Goal: Transaction & Acquisition: Purchase product/service

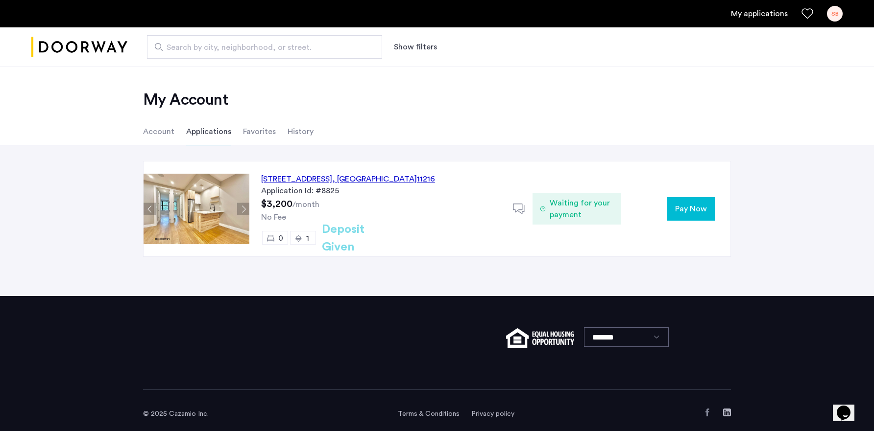
click at [695, 202] on button "Pay Now" at bounding box center [691, 209] width 48 height 24
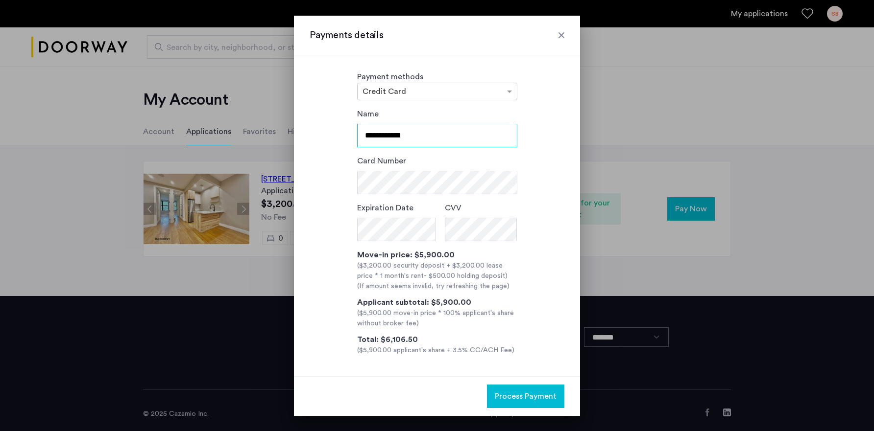
drag, startPoint x: 436, startPoint y: 134, endPoint x: 262, endPoint y: 121, distance: 175.3
click at [262, 121] on div "**********" at bounding box center [437, 215] width 874 height 431
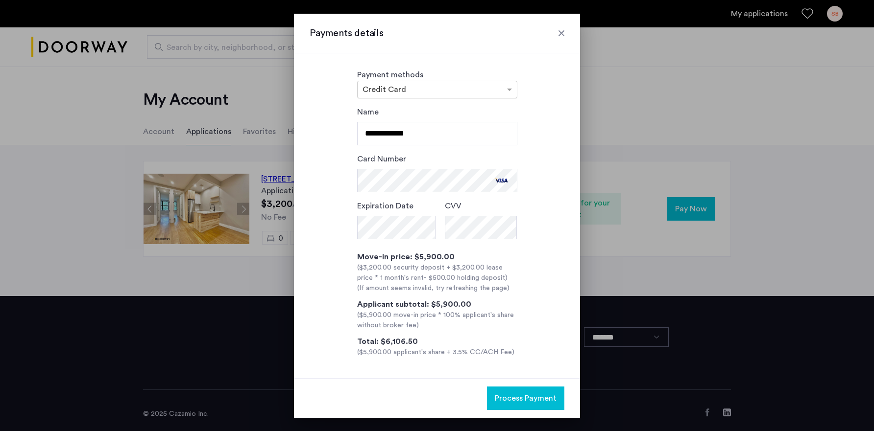
click at [486, 94] on div at bounding box center [436, 90] width 159 height 12
click at [385, 149] on span "Deliver Check" at bounding box center [387, 147] width 50 height 8
click at [575, 97] on div "**********" at bounding box center [437, 215] width 286 height 325
click at [515, 397] on span "Process Payment" at bounding box center [526, 399] width 62 height 12
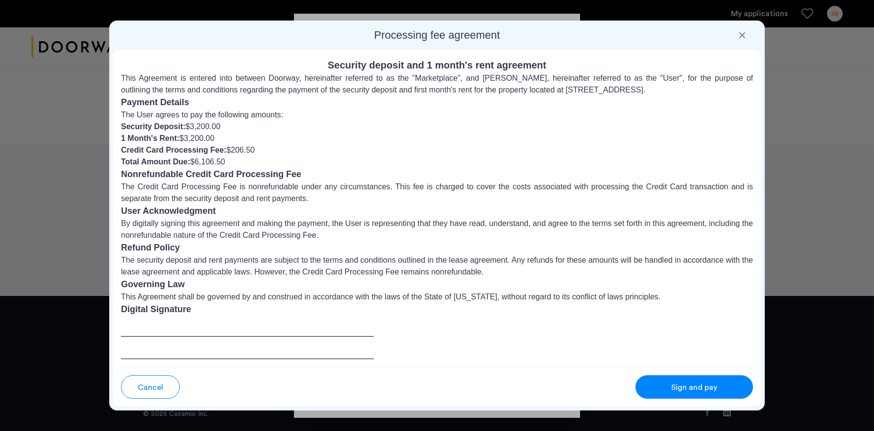
click at [714, 389] on span "Sign and pay" at bounding box center [694, 388] width 46 height 12
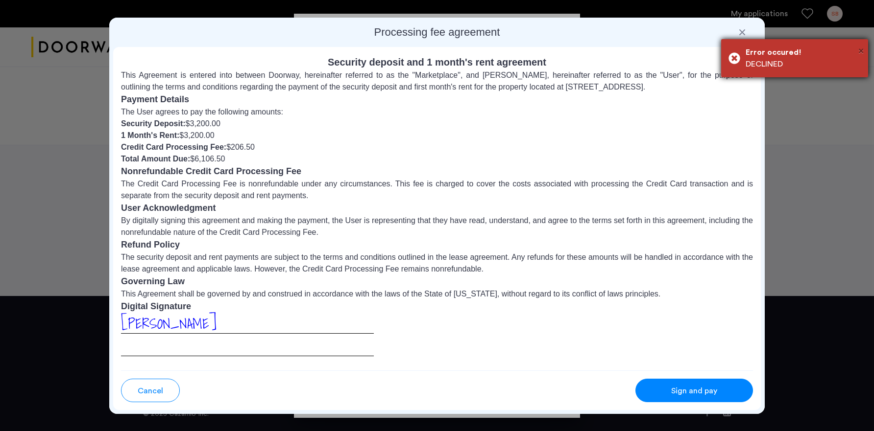
click at [862, 50] on span "×" at bounding box center [860, 51] width 5 height 10
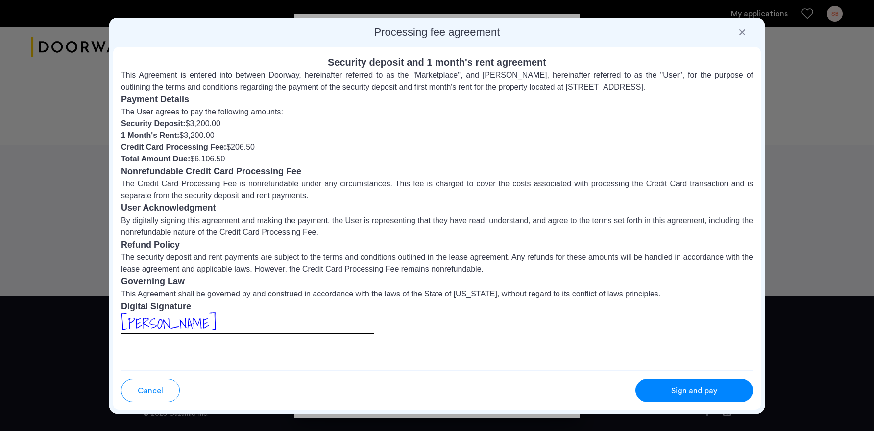
click at [152, 387] on span "Cancel" at bounding box center [150, 391] width 25 height 12
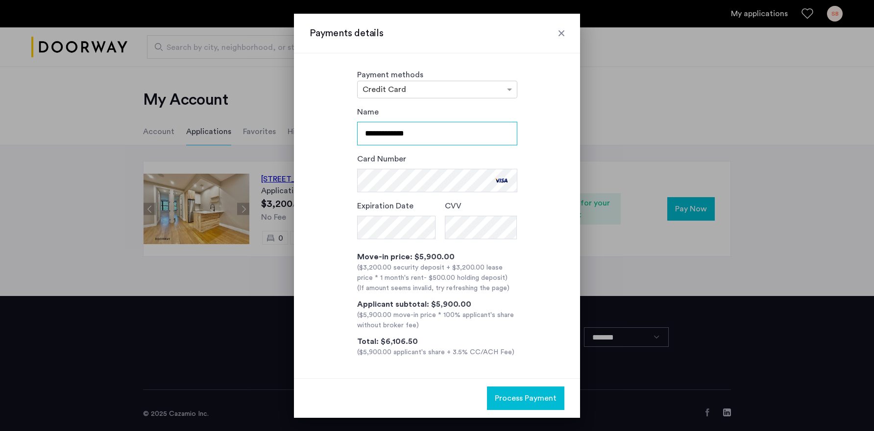
drag, startPoint x: 453, startPoint y: 135, endPoint x: 300, endPoint y: 138, distance: 153.3
click at [300, 138] on div "**********" at bounding box center [437, 215] width 286 height 325
type input "**********"
click at [537, 398] on span "Process Payment" at bounding box center [526, 399] width 62 height 12
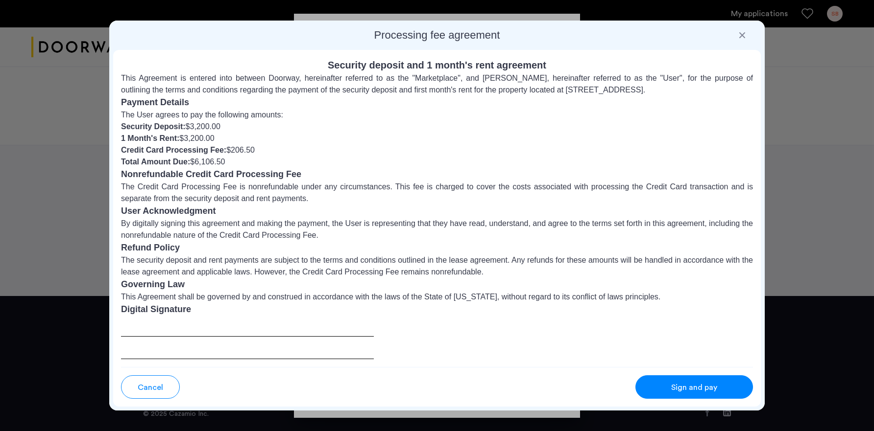
click at [671, 387] on span "Sign and pay" at bounding box center [694, 388] width 46 height 12
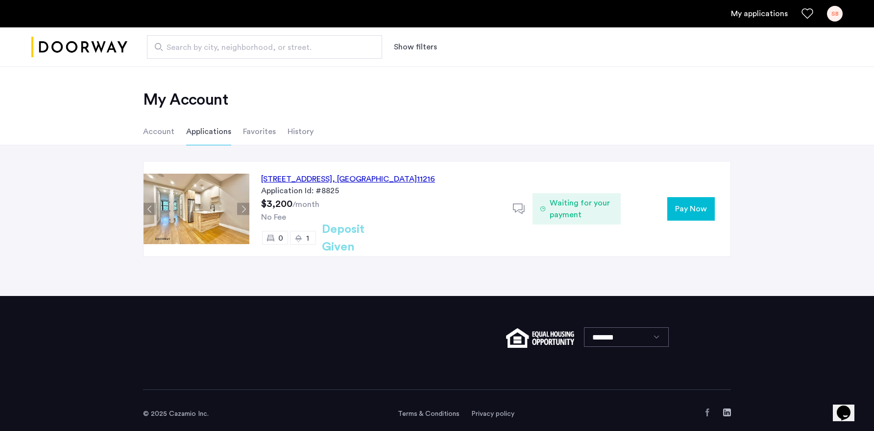
click at [689, 215] on button "Pay Now" at bounding box center [691, 209] width 48 height 24
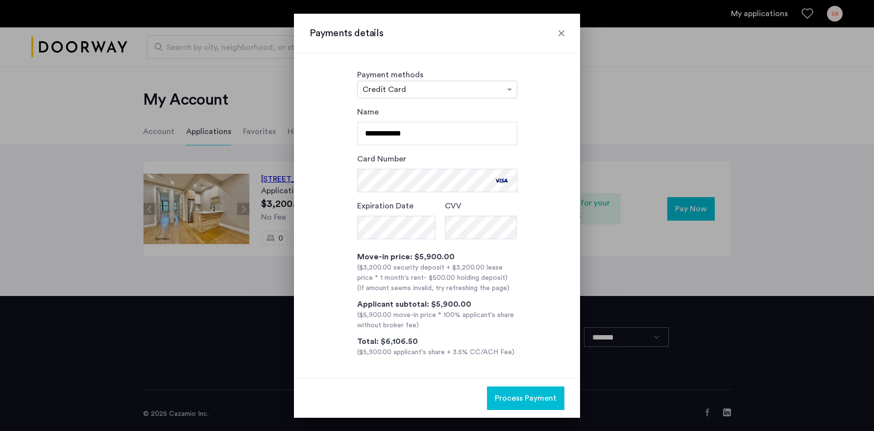
click at [517, 403] on span "Process Payment" at bounding box center [526, 399] width 62 height 12
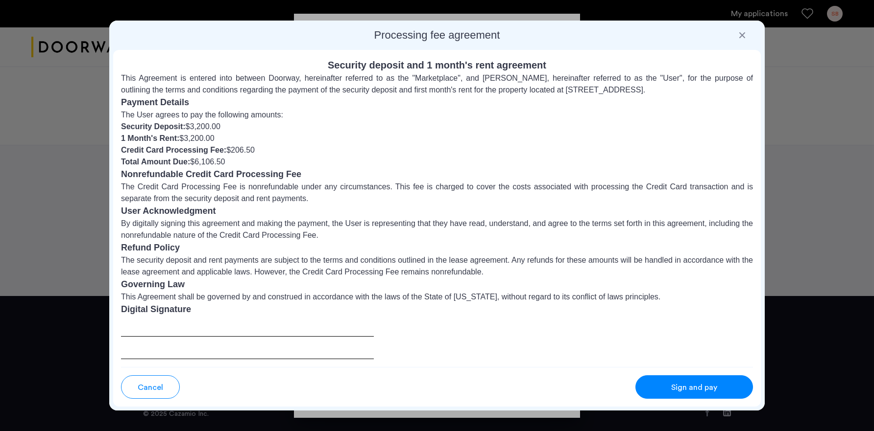
click at [683, 376] on button "Sign and pay" at bounding box center [694, 388] width 118 height 24
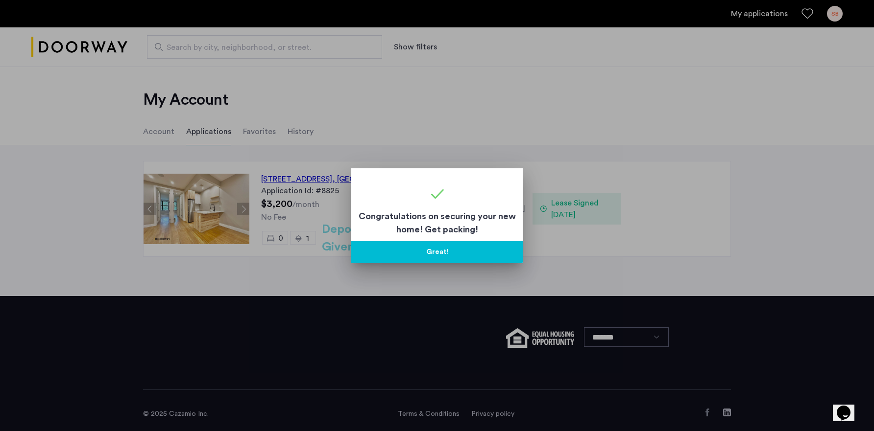
click at [443, 256] on button "Great!" at bounding box center [436, 252] width 171 height 22
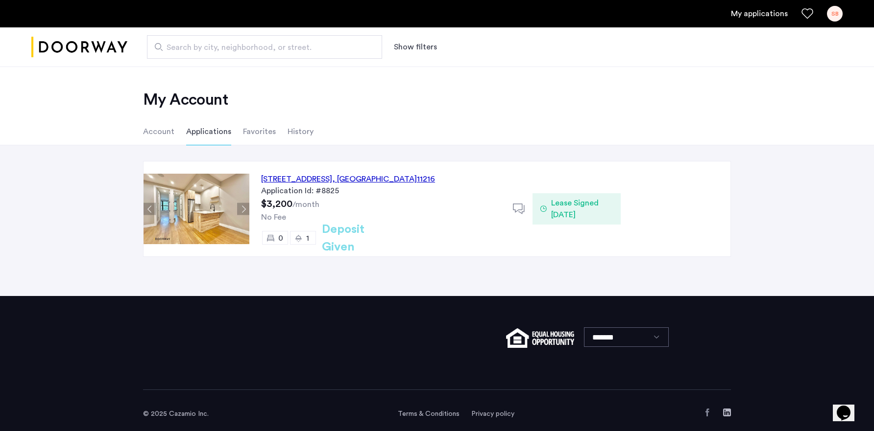
click at [374, 273] on div "[STREET_ADDRESS] Application Id: #8825 $3,200 /month No Fee 0 1 Deposit Given D…" at bounding box center [437, 220] width 874 height 151
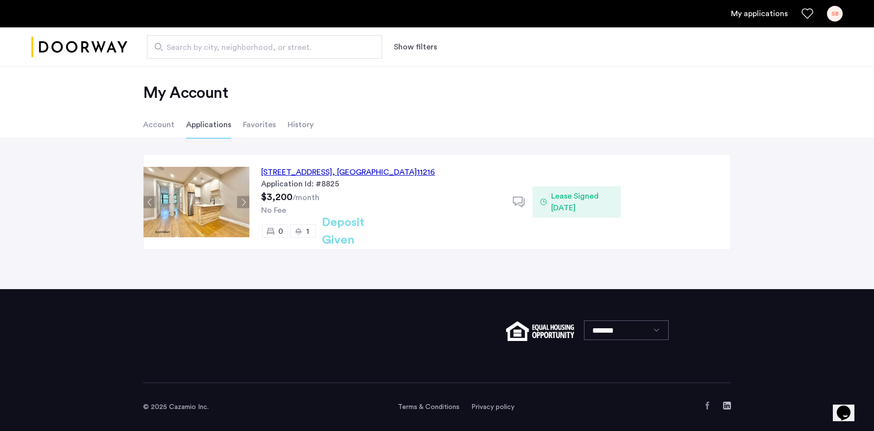
scroll to position [7, 0]
